Goal: Task Accomplishment & Management: Manage account settings

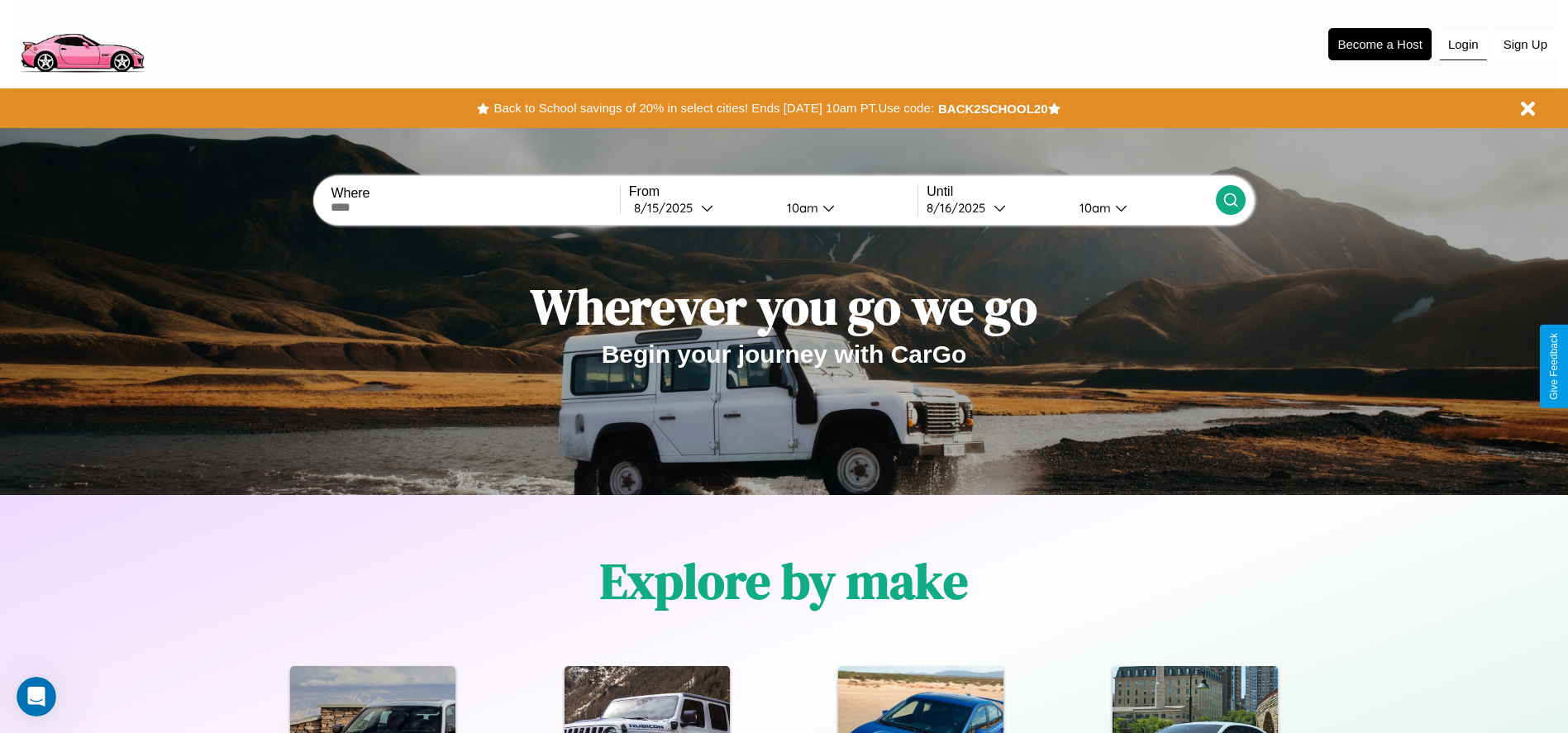
click at [1462, 44] on button "Login" at bounding box center [1462, 45] width 47 height 32
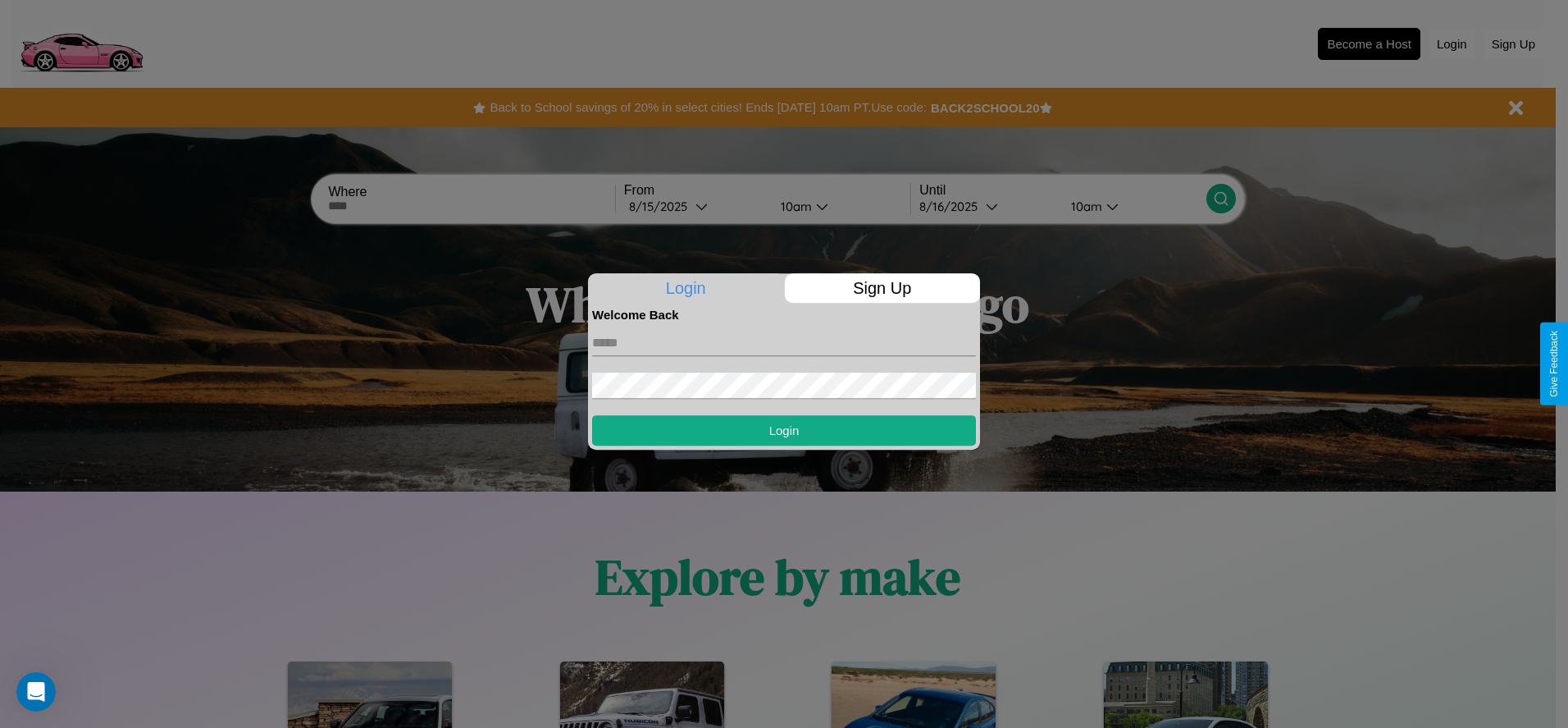
click at [784, 342] on input "text" at bounding box center [784, 342] width 384 height 27
type input "**********"
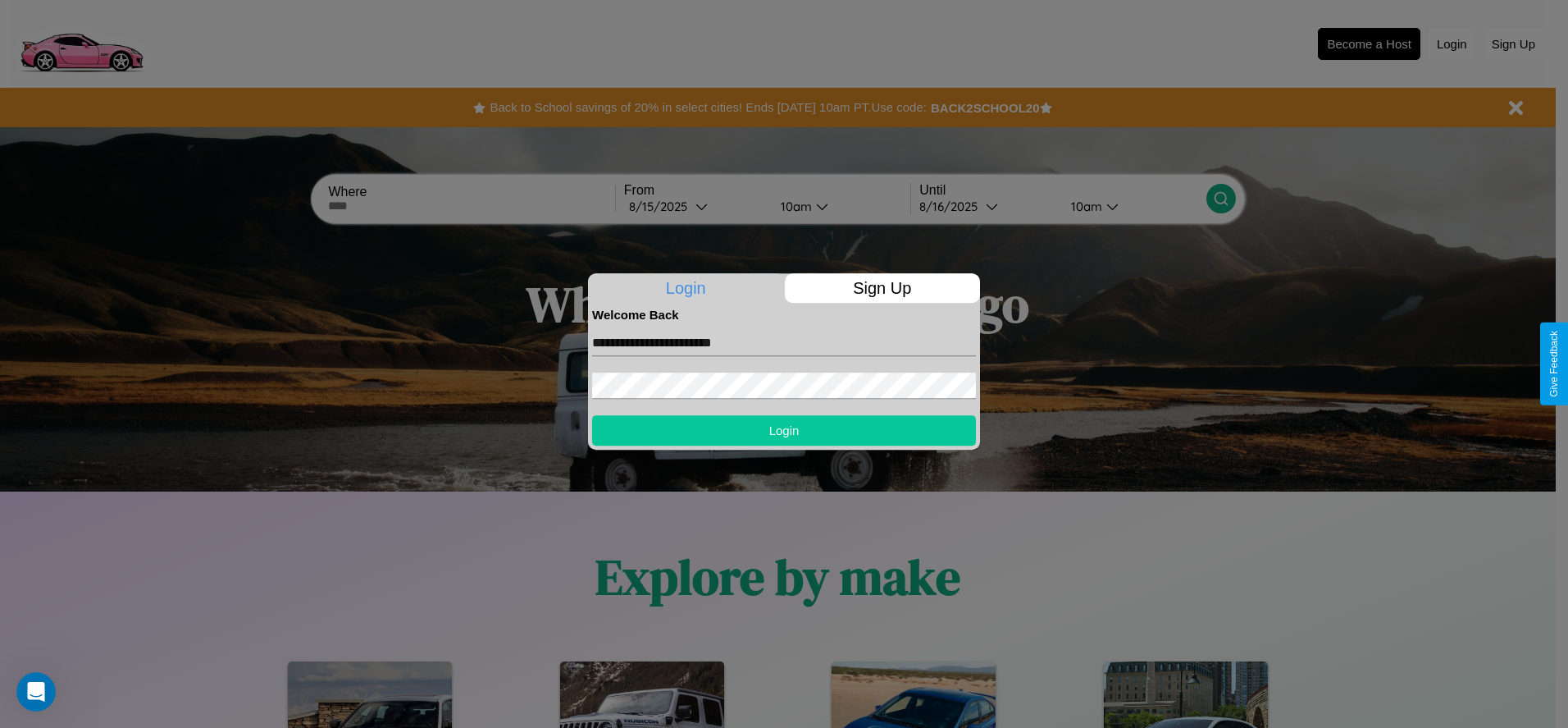
click at [784, 430] on button "Login" at bounding box center [784, 430] width 384 height 31
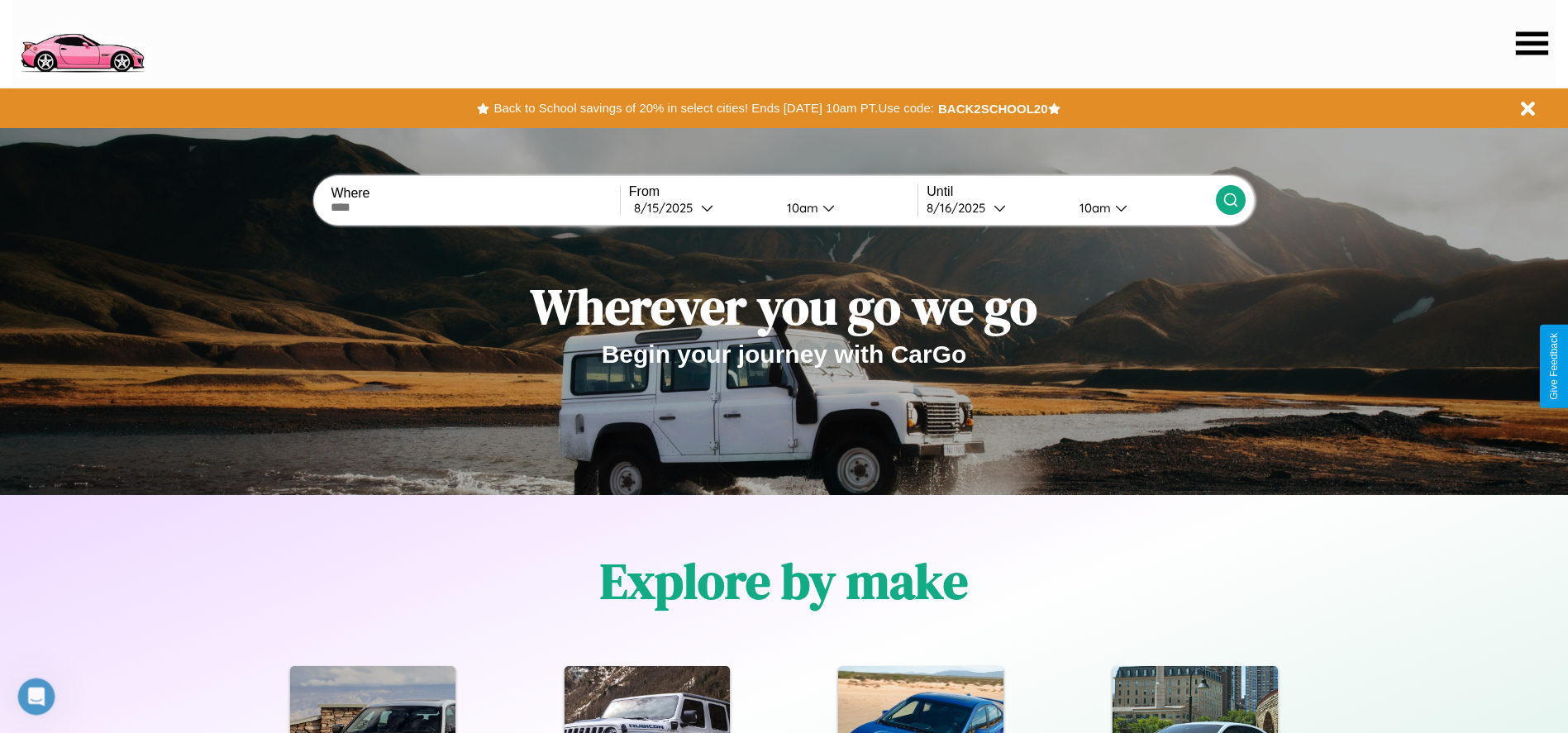
click at [1531, 43] on icon at bounding box center [1531, 43] width 32 height 23
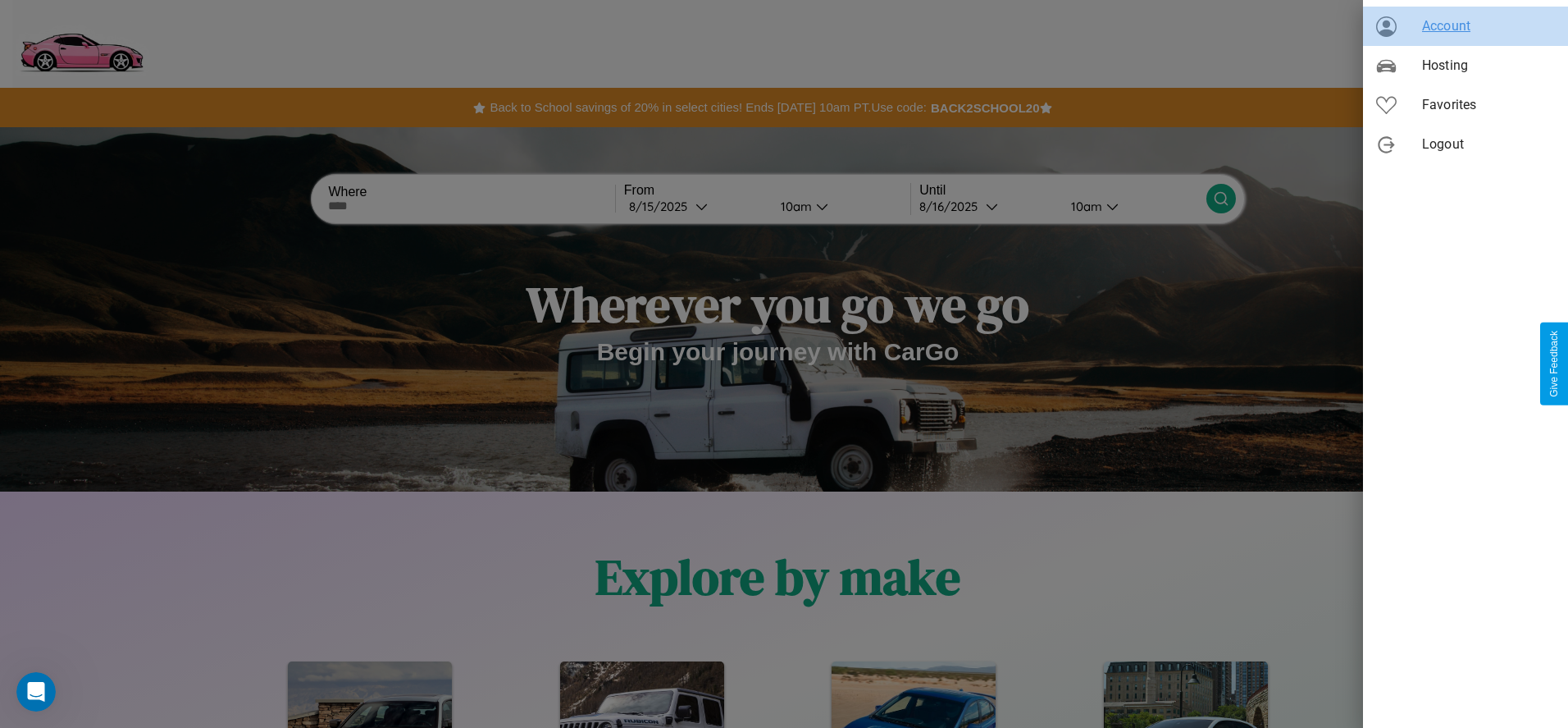
click at [1465, 27] on span "Account" at bounding box center [1488, 27] width 132 height 20
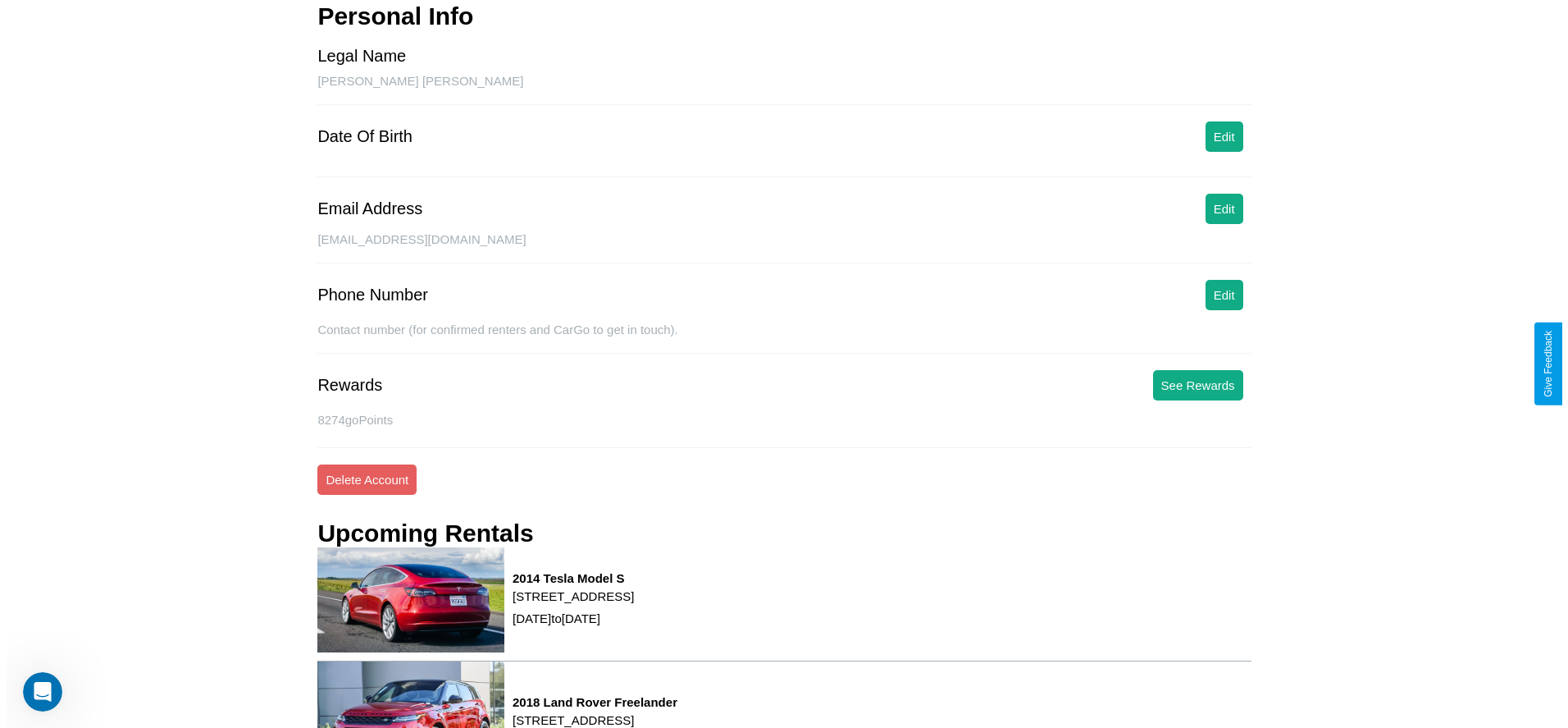
scroll to position [222, 0]
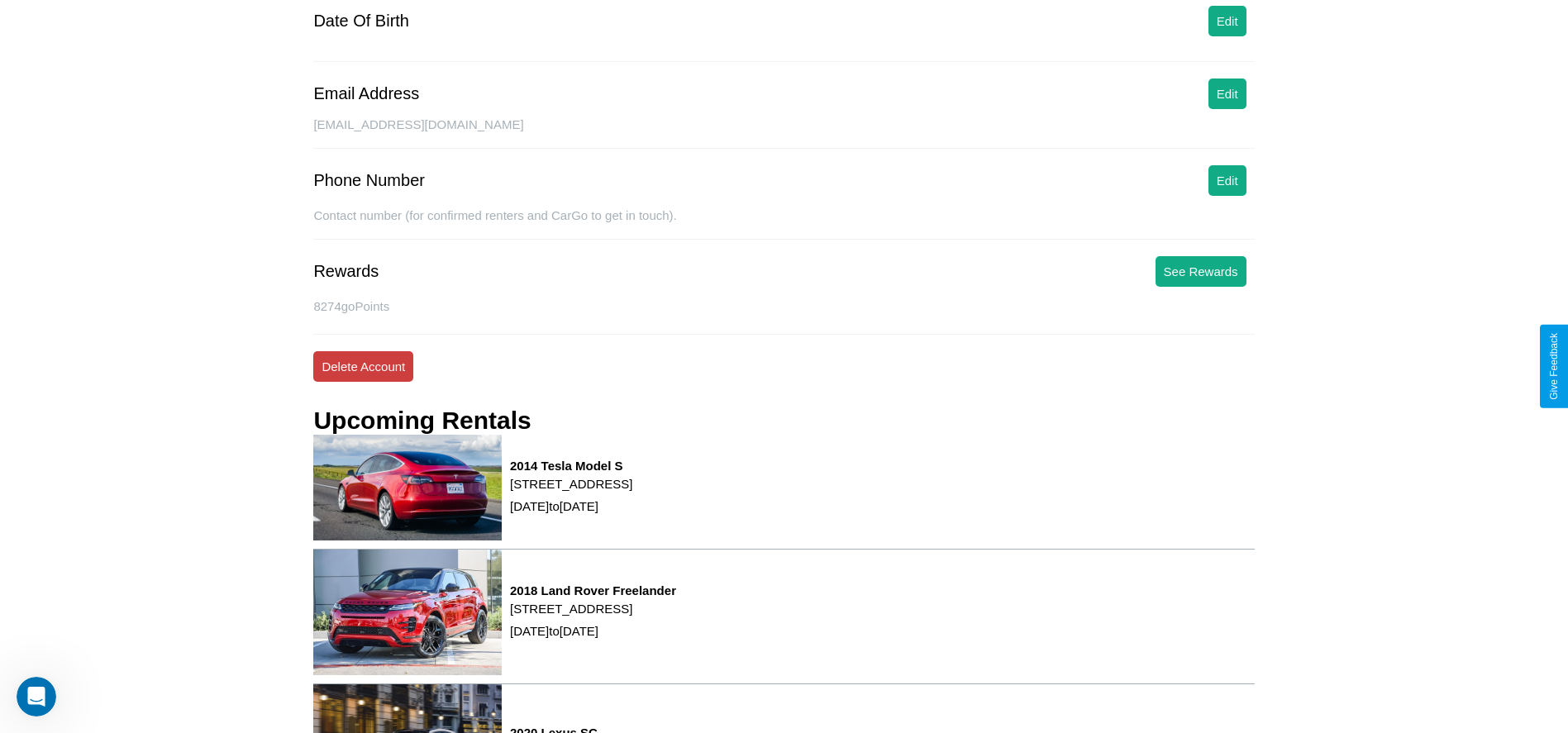
click at [363, 366] on button "Delete Account" at bounding box center [363, 366] width 100 height 31
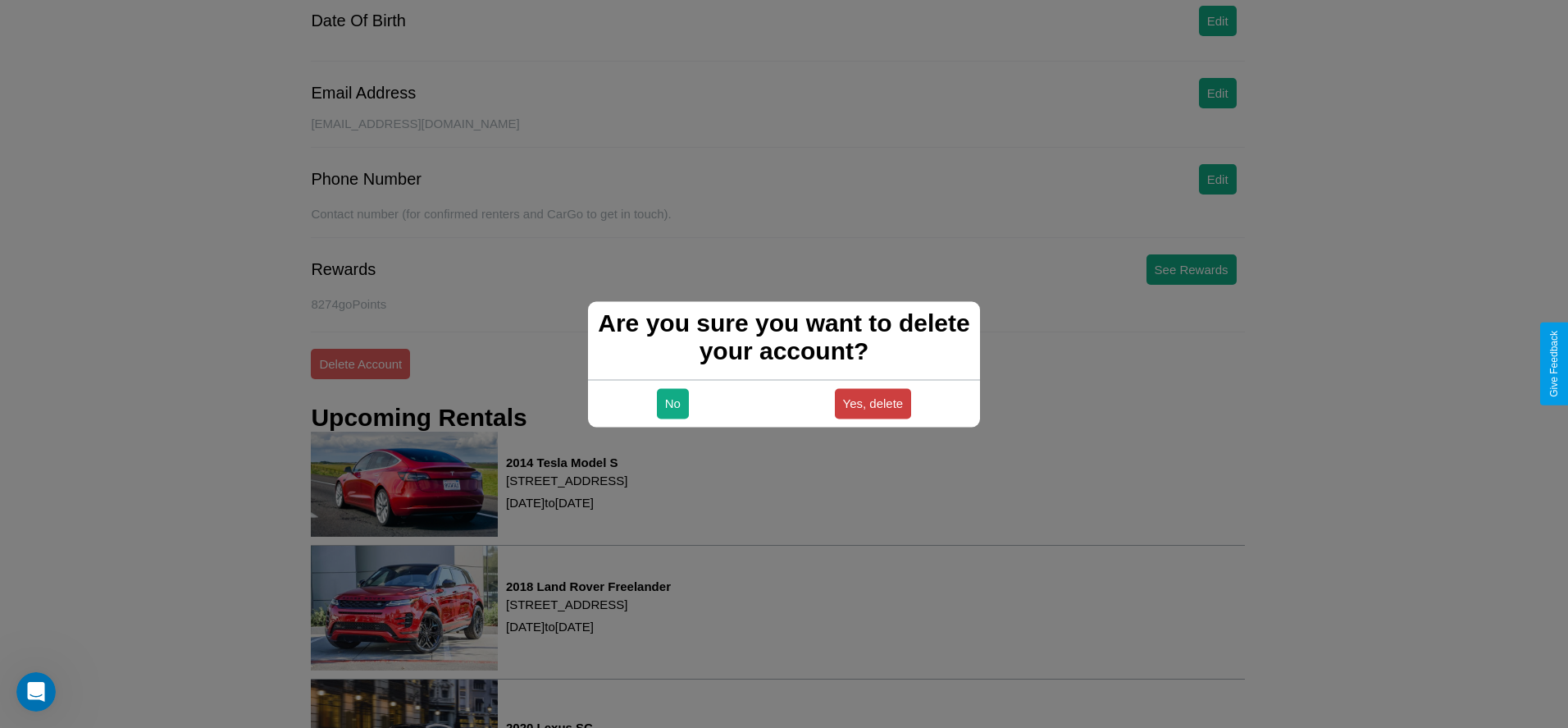
click at [873, 403] on button "Yes, delete" at bounding box center [873, 403] width 77 height 31
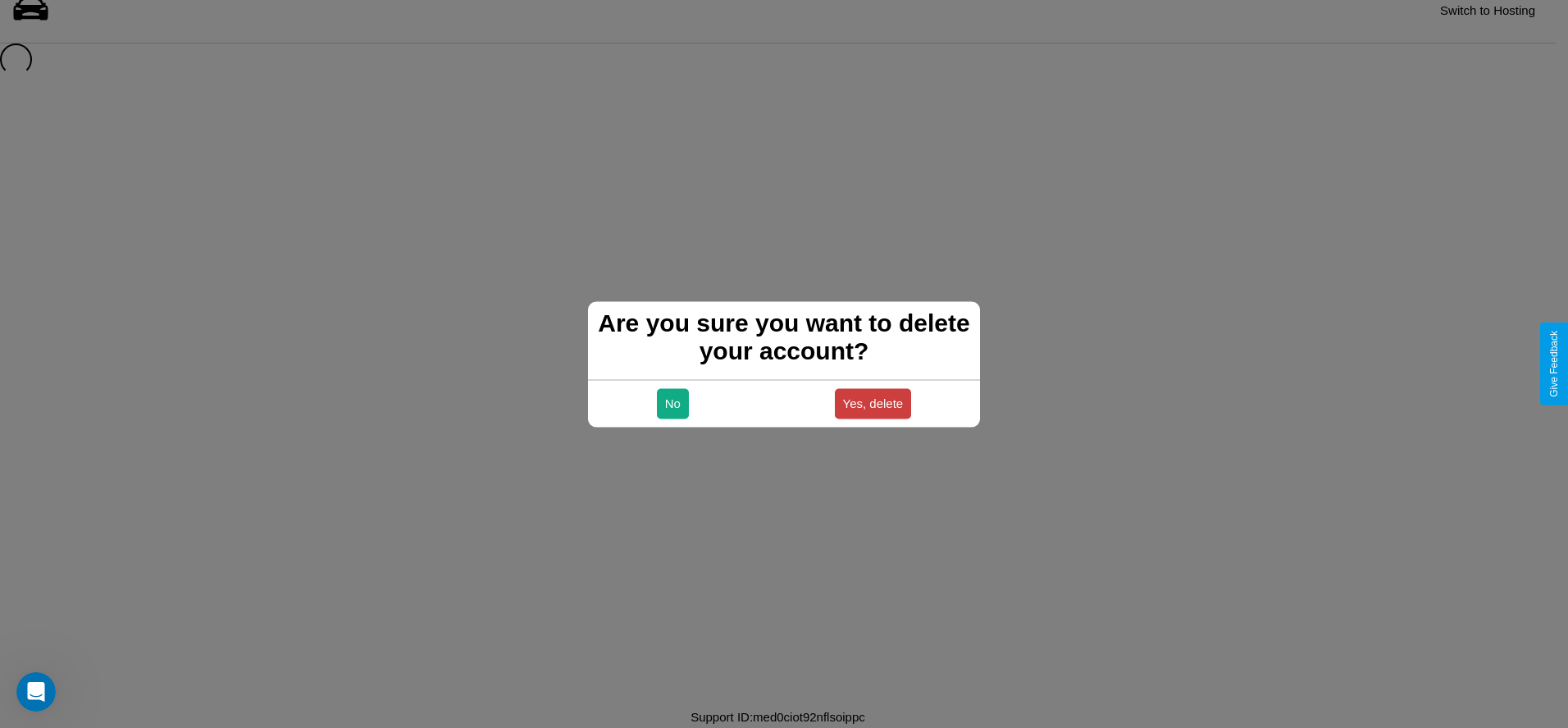
scroll to position [22, 0]
